Goal: Information Seeking & Learning: Learn about a topic

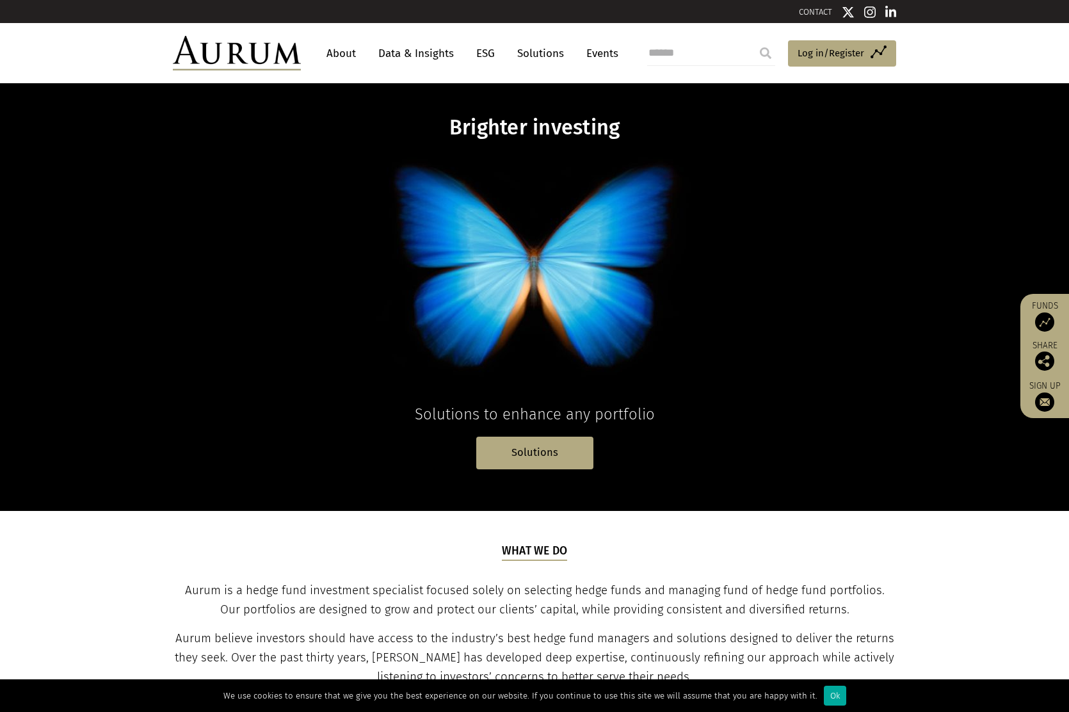
click at [1042, 314] on img at bounding box center [1044, 321] width 19 height 19
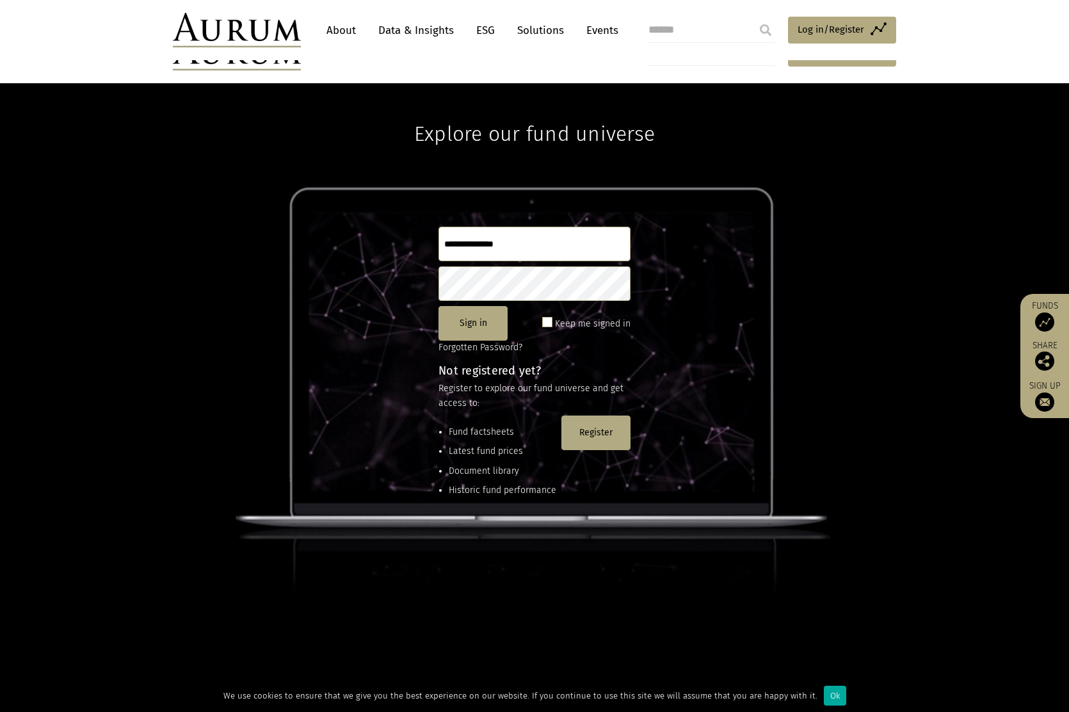
scroll to position [170, 0]
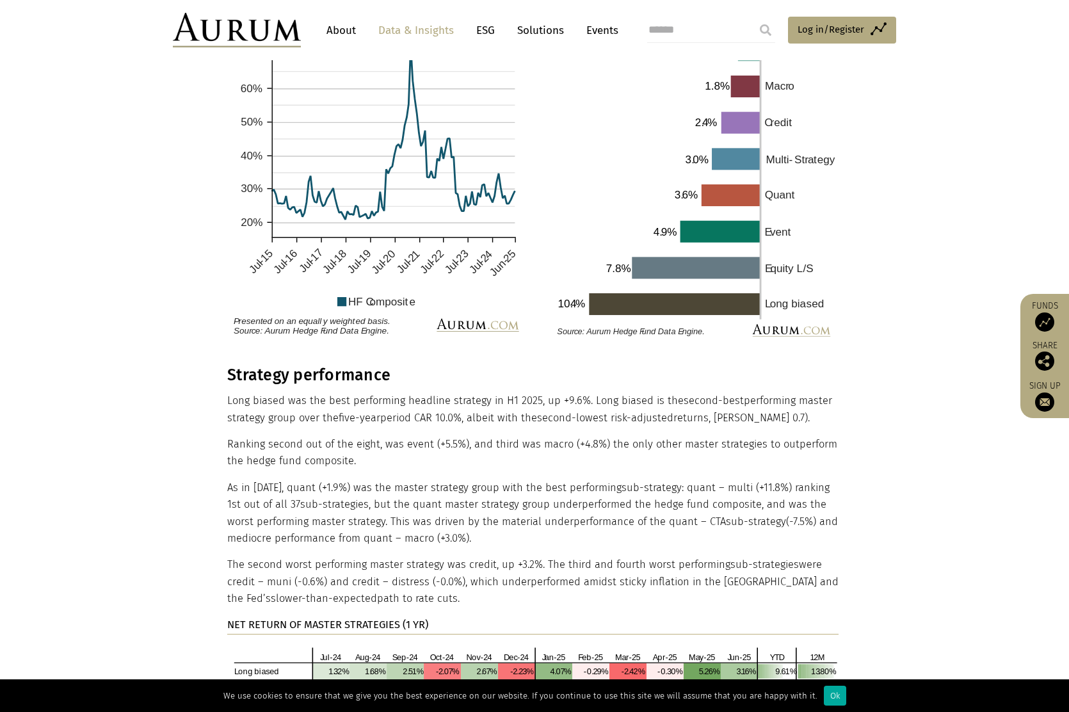
scroll to position [1792, 0]
